Goal: Information Seeking & Learning: Learn about a topic

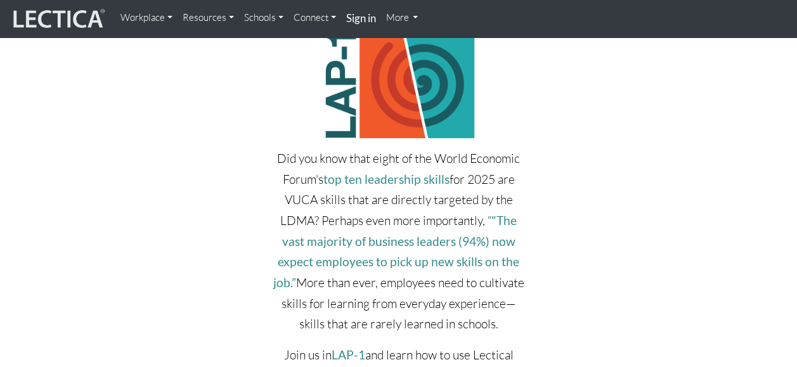
scroll to position [2311, 0]
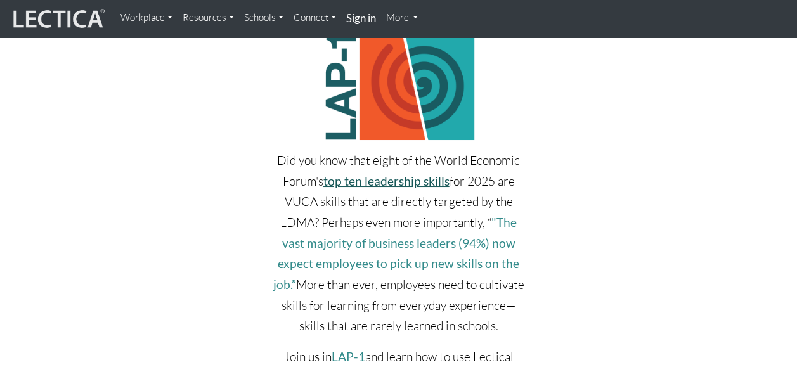
click at [365, 174] on link "top ten leadership skills" at bounding box center [386, 181] width 126 height 15
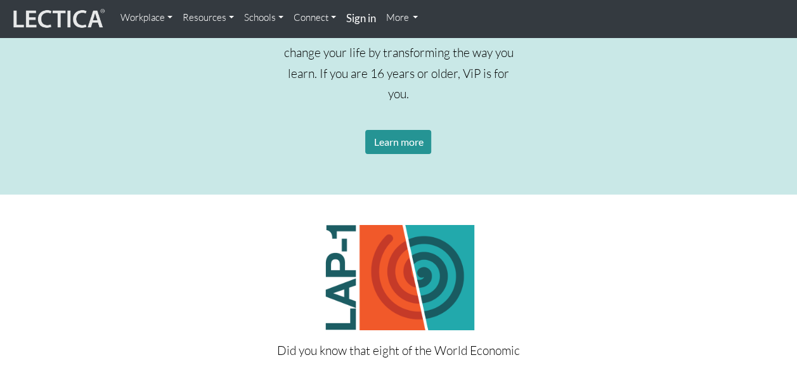
scroll to position [1994, 0]
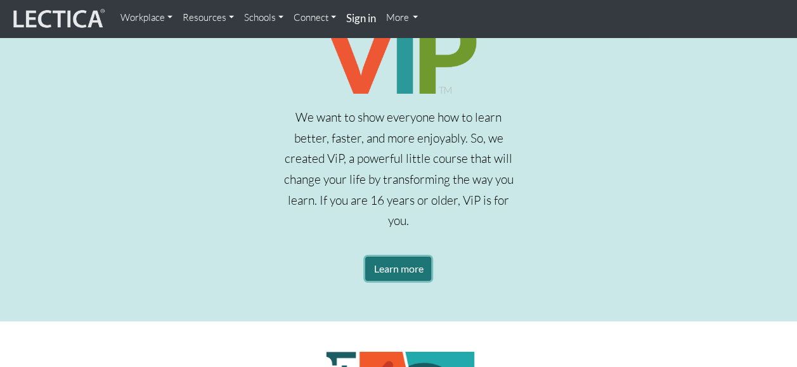
click at [421, 257] on link "Learn more" at bounding box center [398, 269] width 66 height 24
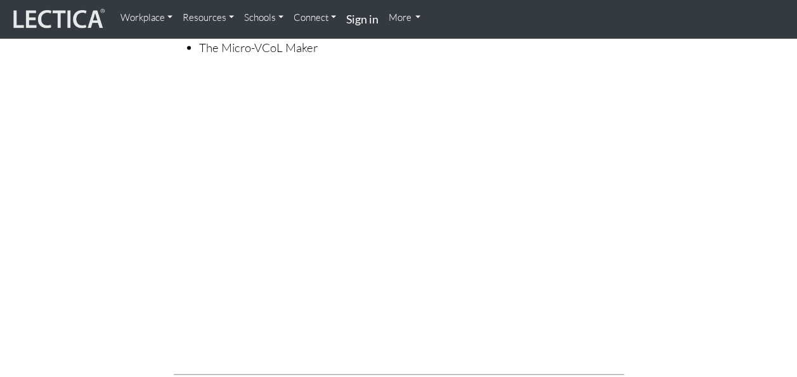
scroll to position [3640, 0]
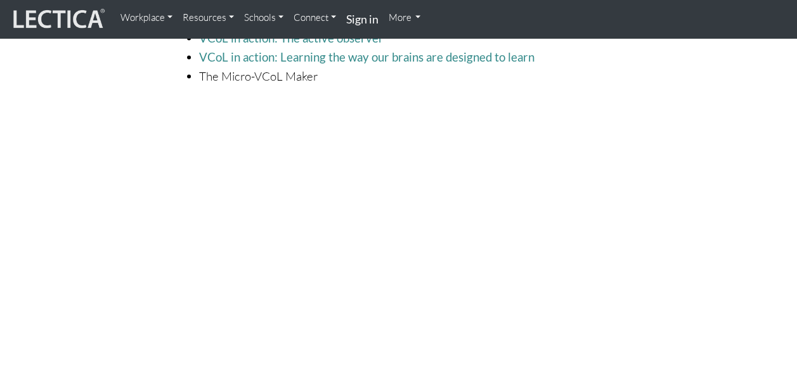
click at [65, 25] on img at bounding box center [57, 19] width 95 height 24
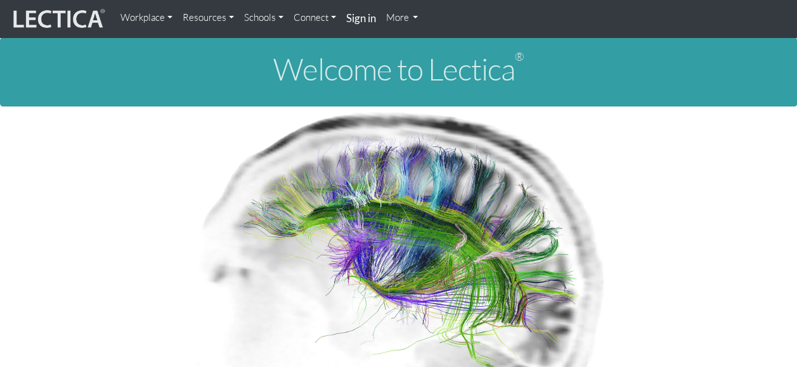
click at [203, 22] on link "Resources" at bounding box center [209, 17] width 62 height 25
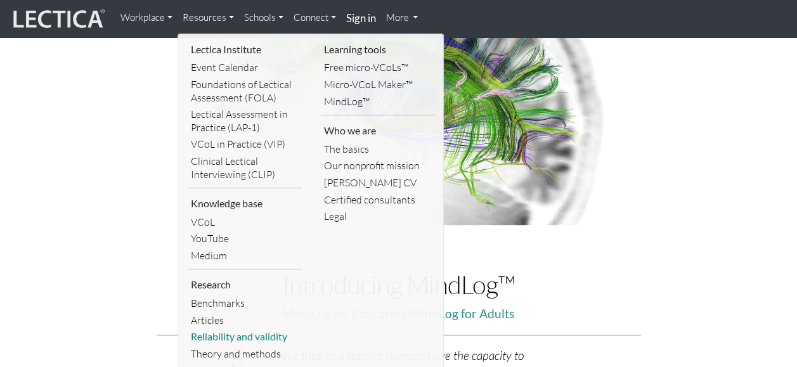
scroll to position [190, 0]
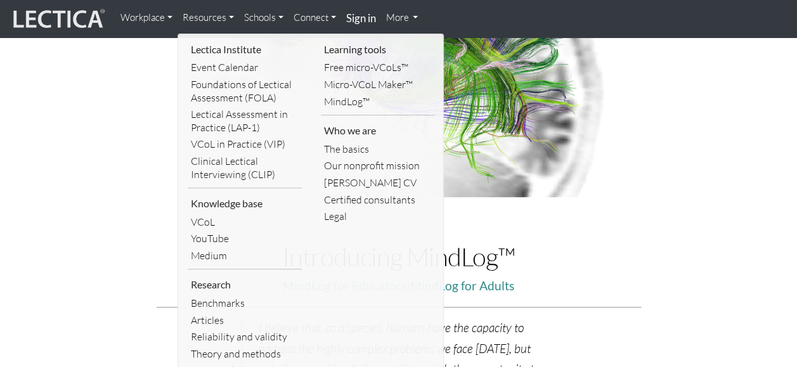
click at [164, 316] on div "Introducing MindLog™ MindLog for Educators | MindLog for Adults" at bounding box center [399, 280] width 504 height 75
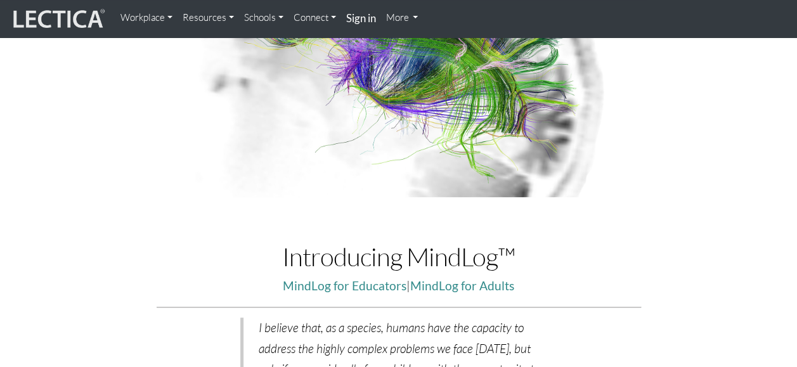
click at [202, 26] on link "Resources" at bounding box center [209, 17] width 62 height 25
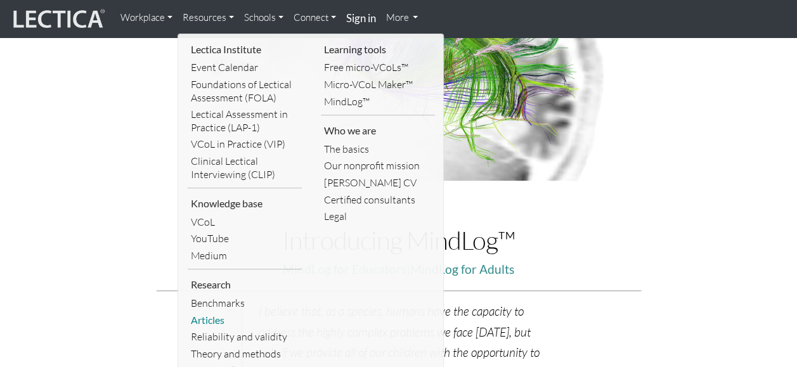
scroll to position [254, 0]
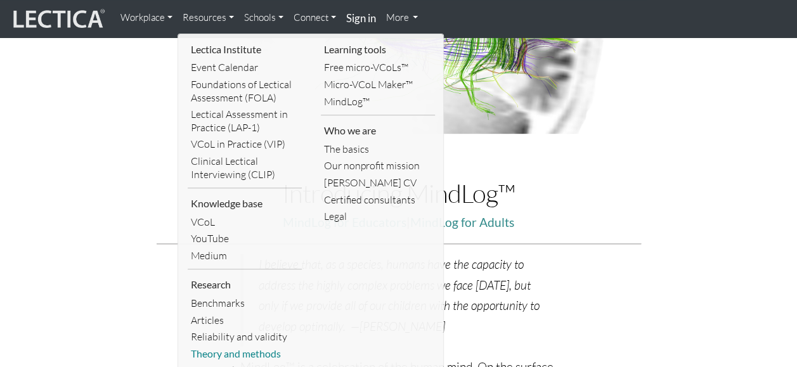
click at [232, 351] on link "Theory and methods" at bounding box center [245, 354] width 114 height 17
